Goal: Transaction & Acquisition: Purchase product/service

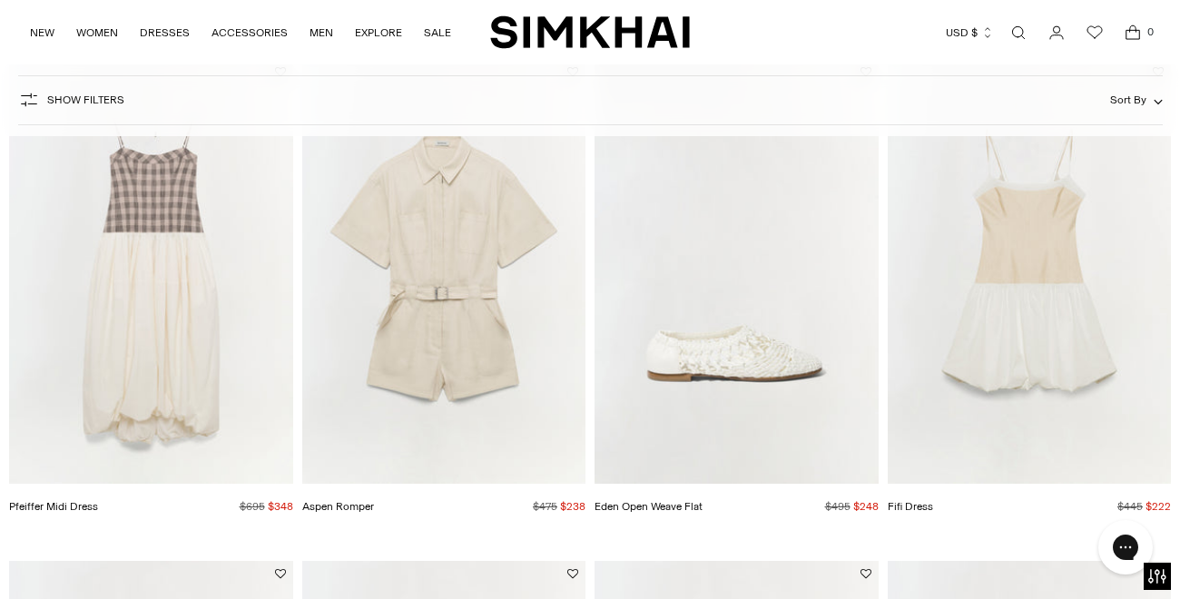
scroll to position [724, 0]
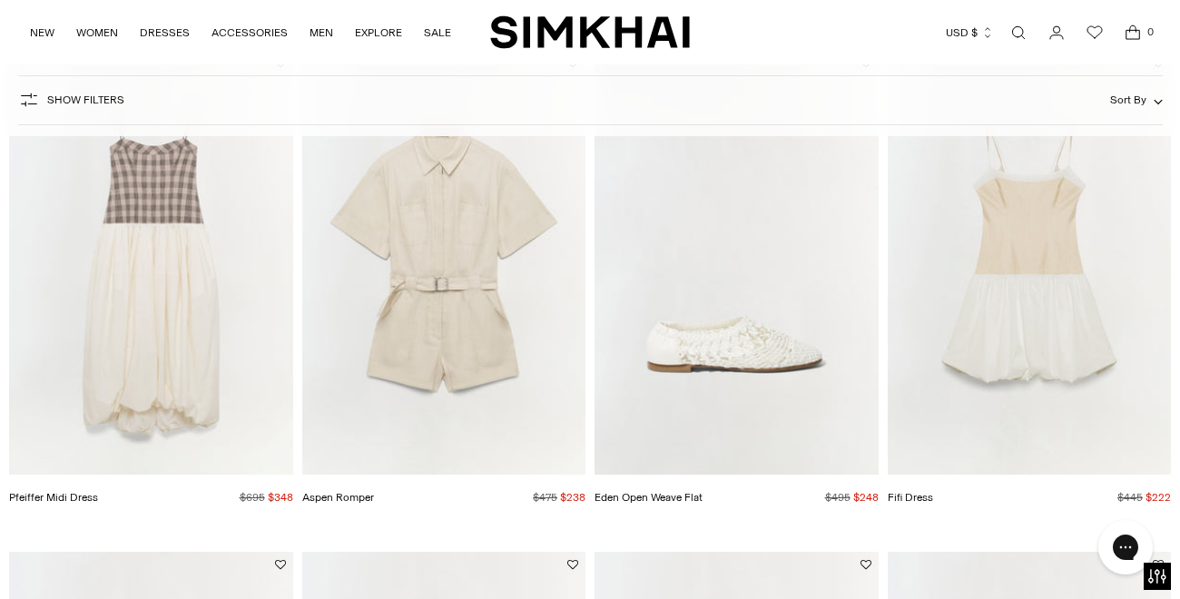
click at [0, 0] on img "Fifi Dress" at bounding box center [0, 0] width 0 height 0
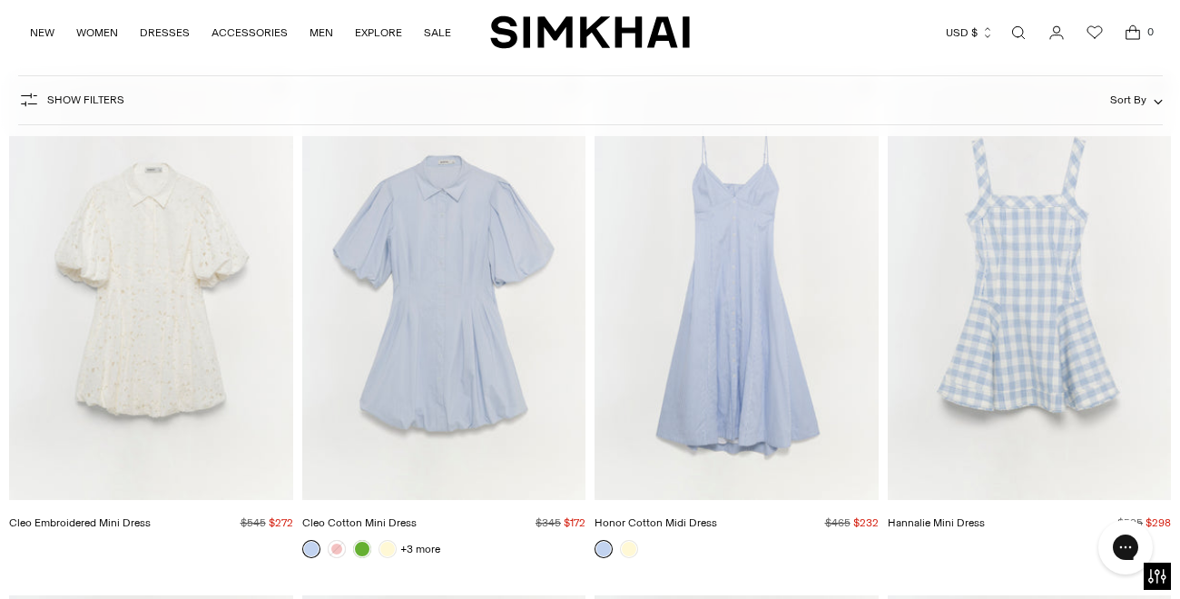
scroll to position [1203, 0]
click at [0, 0] on img "Honor Cotton Midi Dress" at bounding box center [0, 0] width 0 height 0
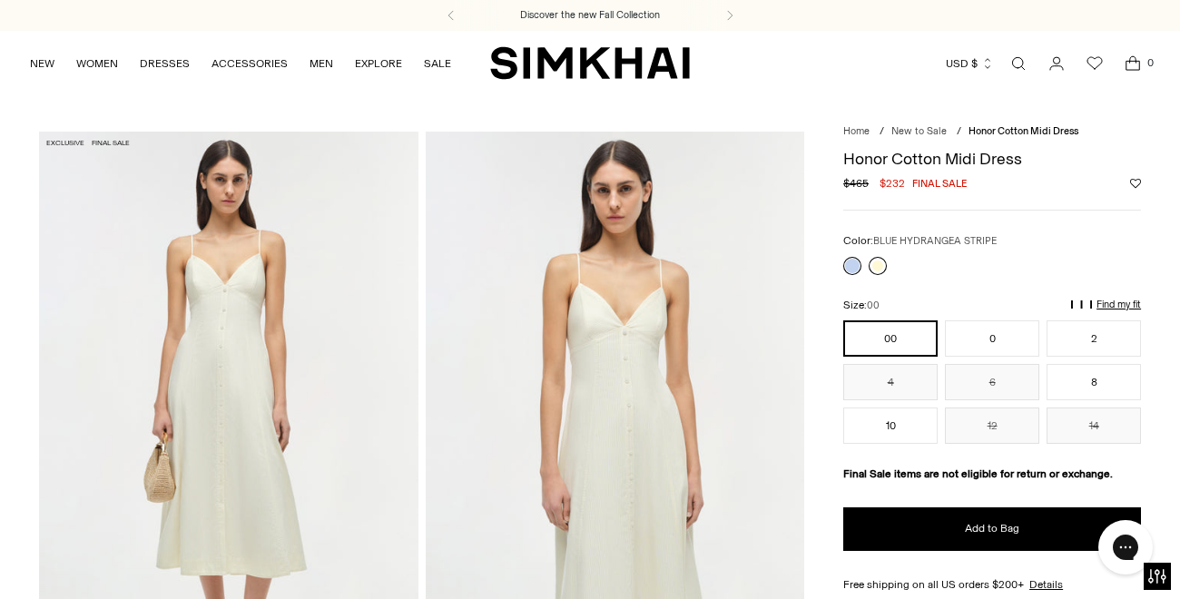
click at [876, 263] on link at bounding box center [878, 266] width 18 height 18
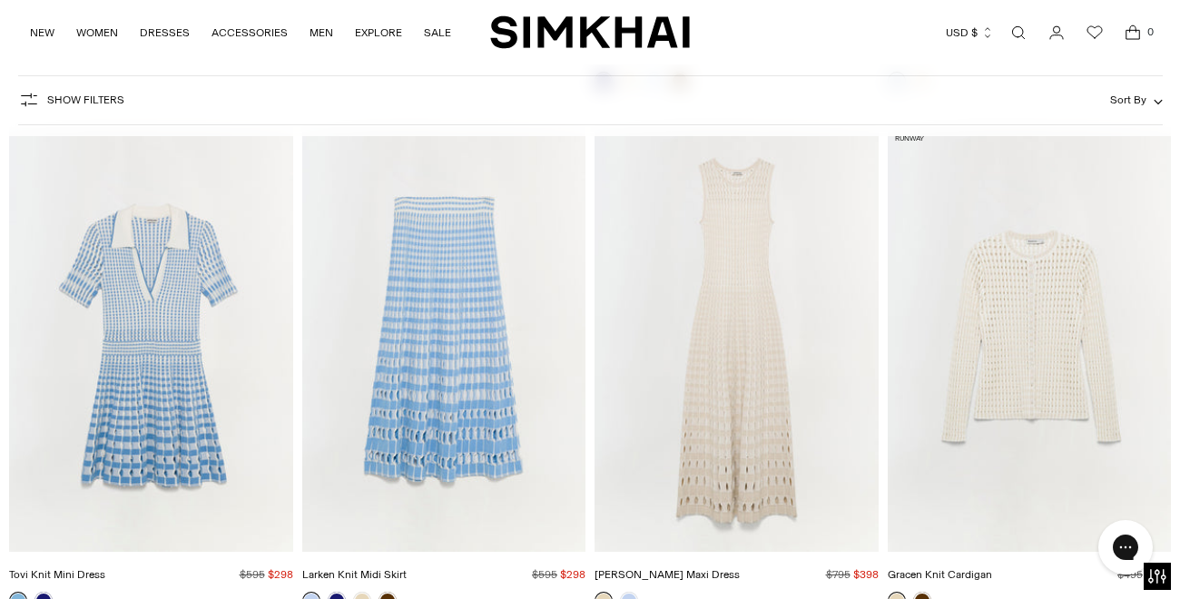
scroll to position [11034, 0]
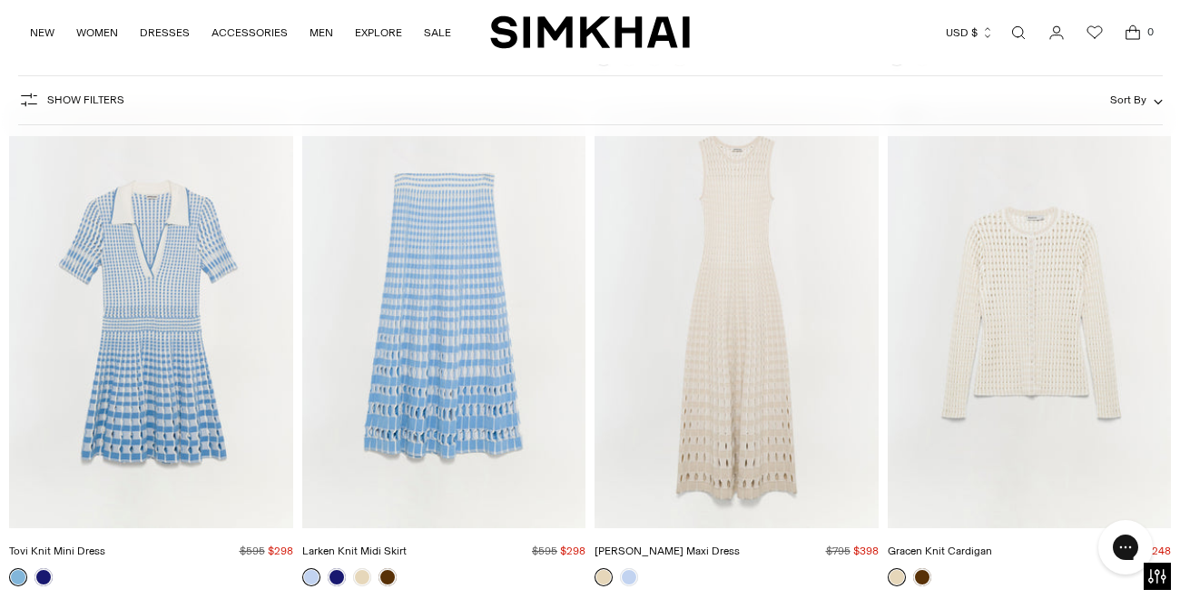
click at [0, 0] on img "Larken Knit Midi Skirt" at bounding box center [0, 0] width 0 height 0
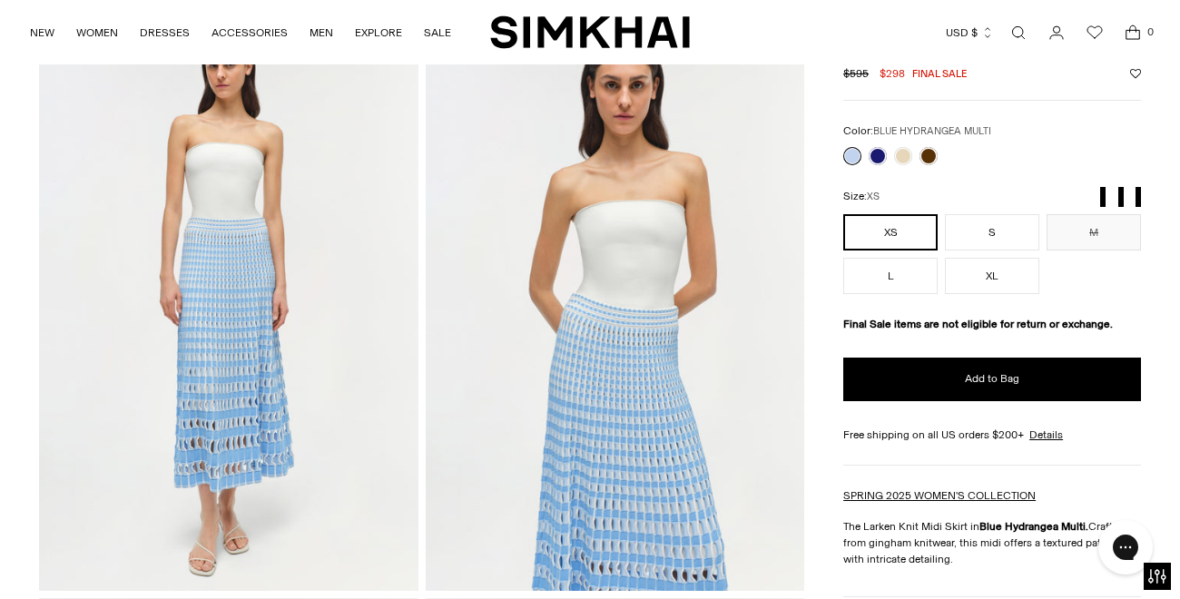
scroll to position [113, 0]
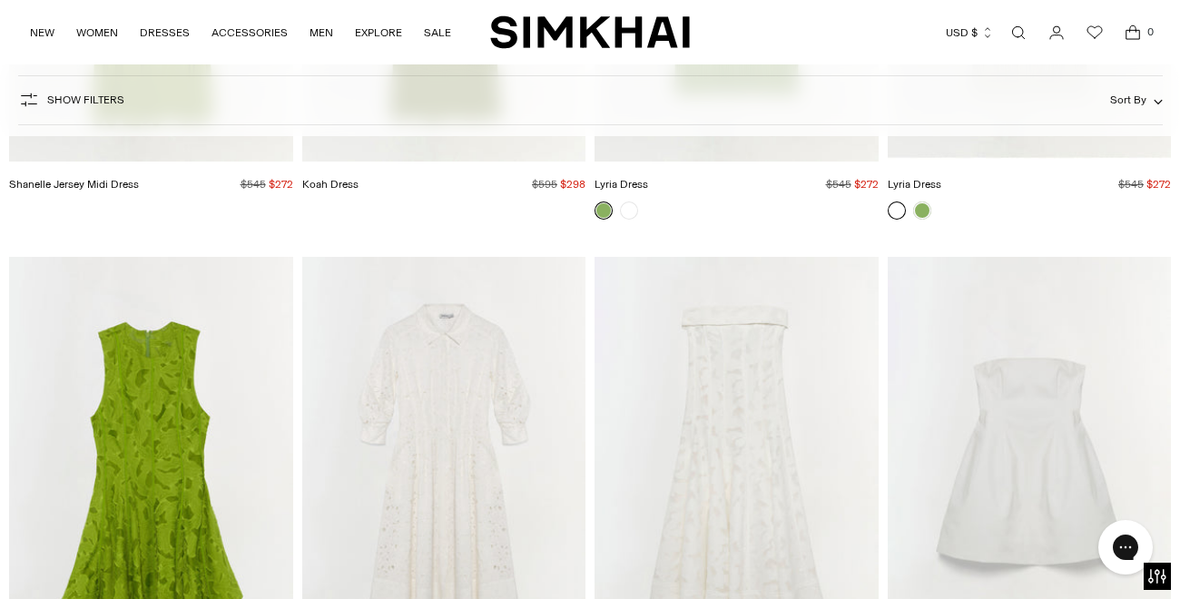
scroll to position [16628, 0]
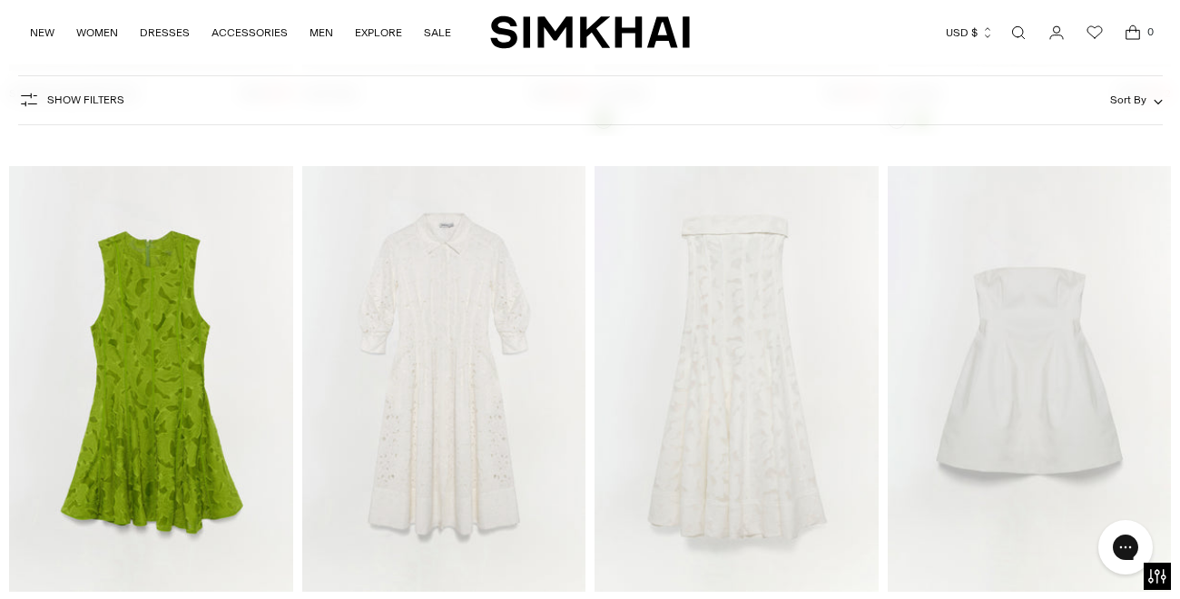
click at [0, 0] on img "Imogen Dress" at bounding box center [0, 0] width 0 height 0
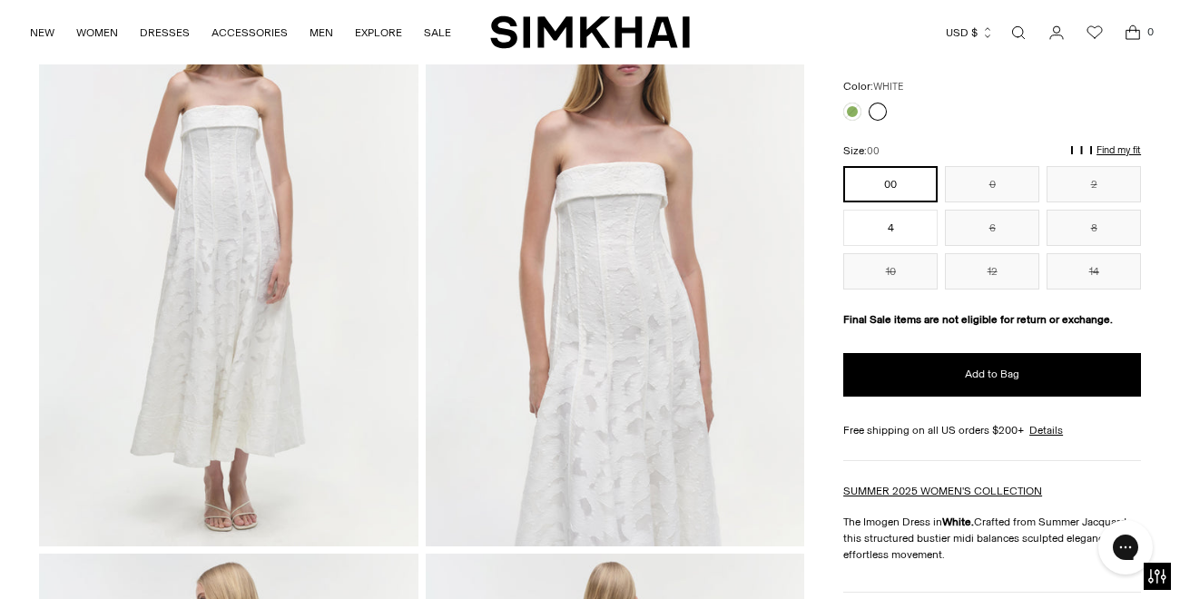
scroll to position [155, 0]
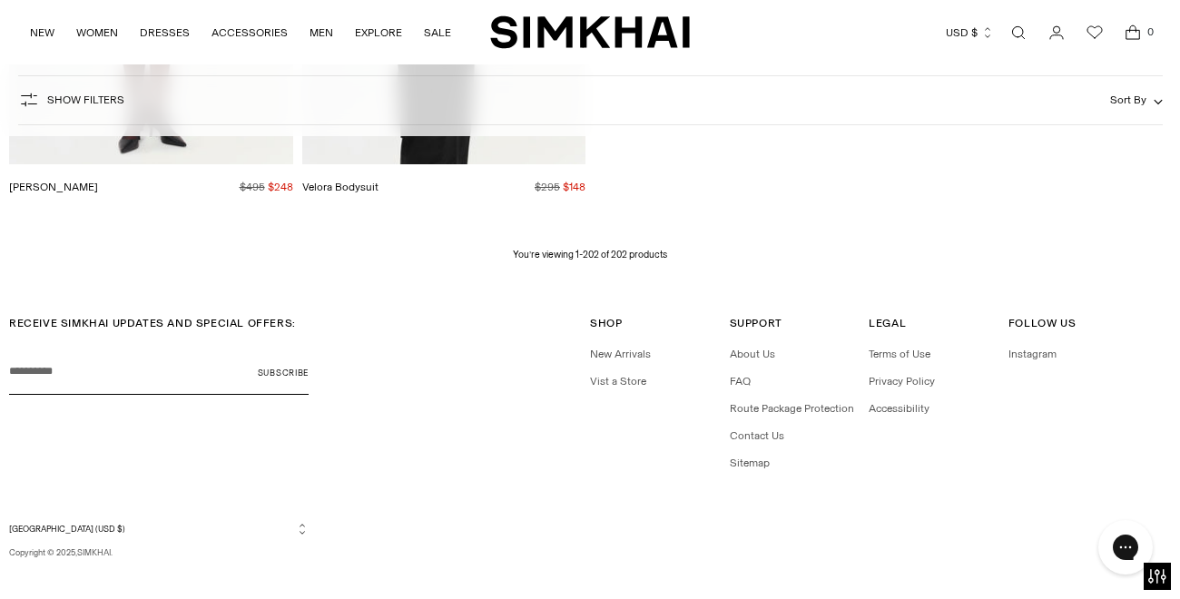
scroll to position [26337, 0]
